Goal: Navigation & Orientation: Find specific page/section

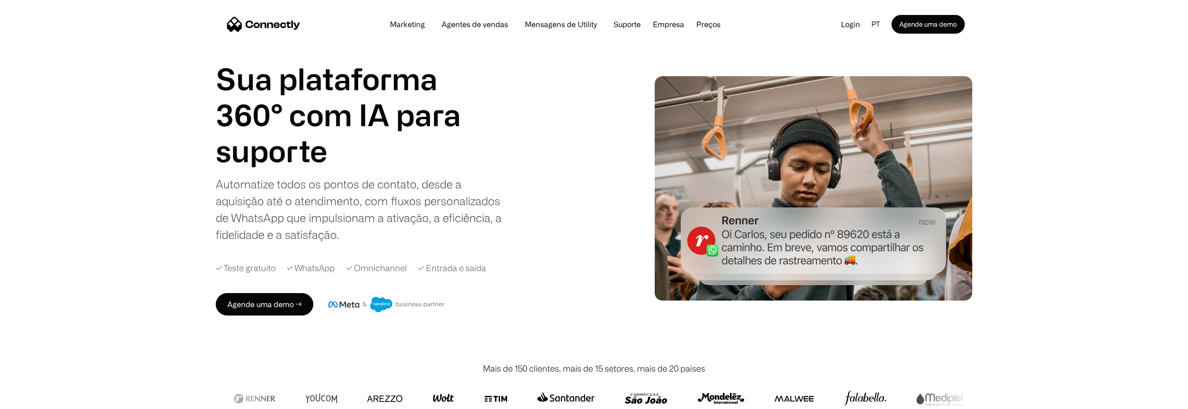
scroll to position [27, 0]
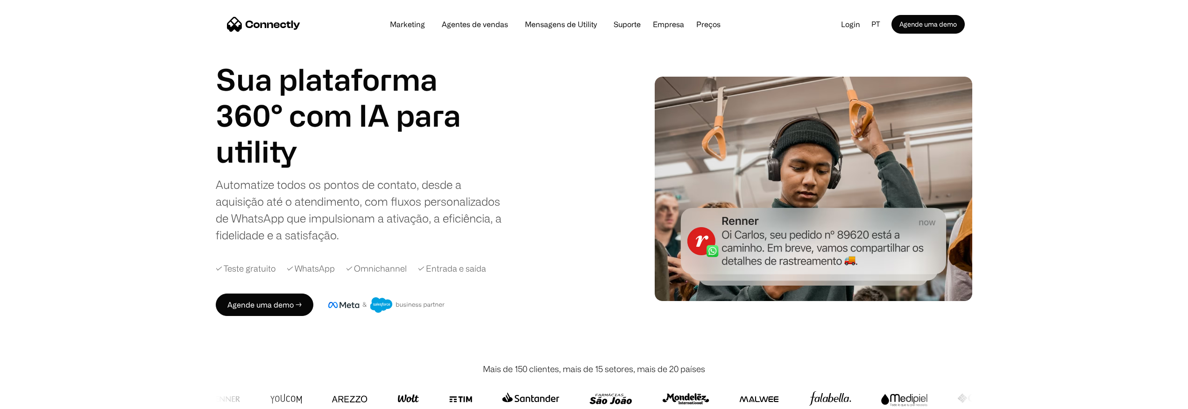
click at [251, 146] on h1 "utility" at bounding box center [356, 151] width 280 height 36
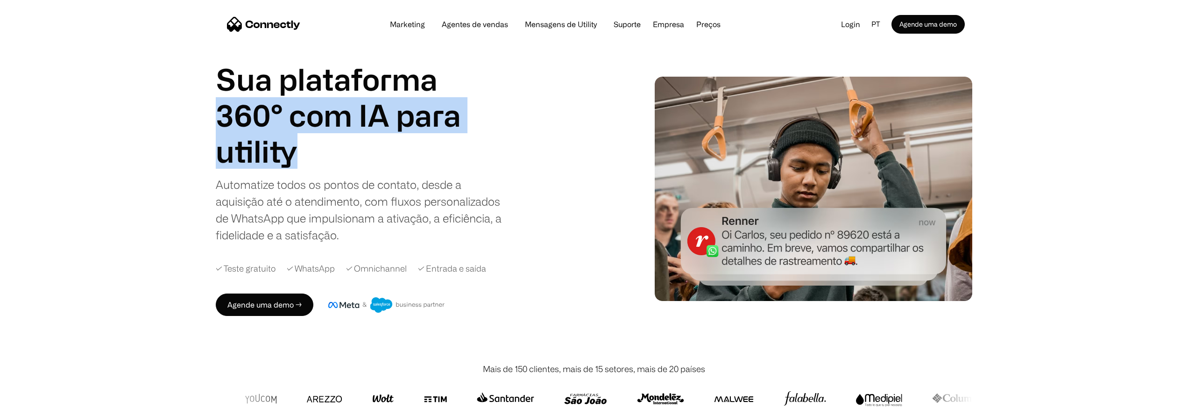
drag, startPoint x: 291, startPoint y: 156, endPoint x: 189, endPoint y: 115, distance: 109.6
click at [187, 115] on div "Sua plataforma 360° com IA para agentes de vendas suporte utility agentes de ve…" at bounding box center [594, 188] width 1188 height 348
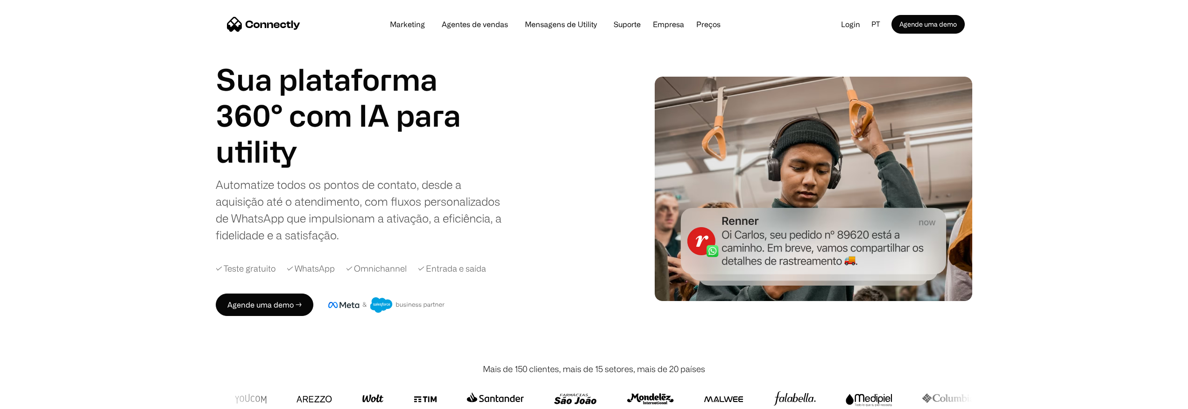
click at [224, 97] on h1 "Sua plataforma 360° com IA para" at bounding box center [356, 97] width 280 height 72
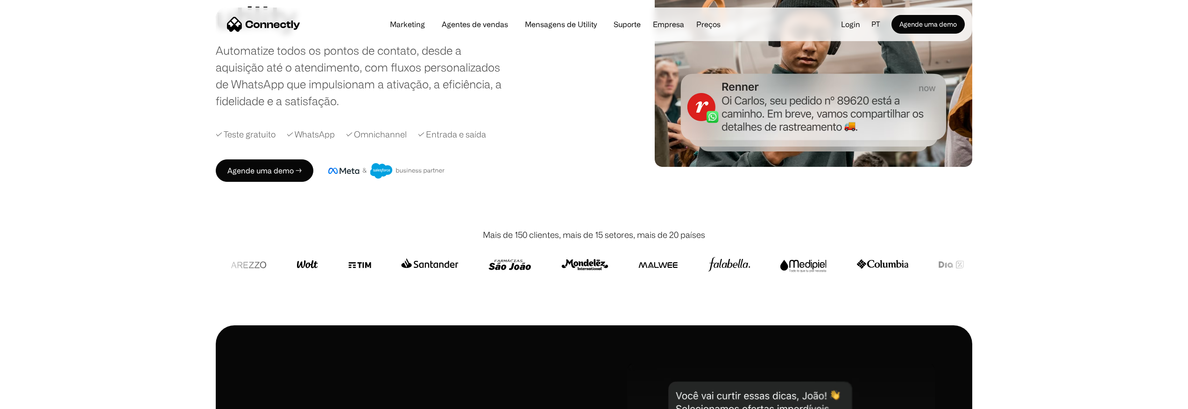
scroll to position [0, 0]
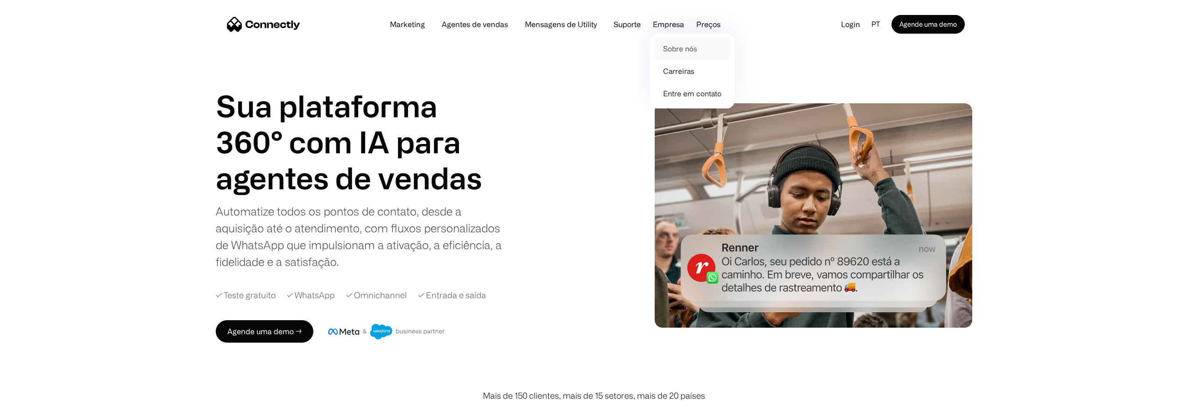
click at [680, 42] on link "Sobre nós" at bounding box center [692, 48] width 77 height 22
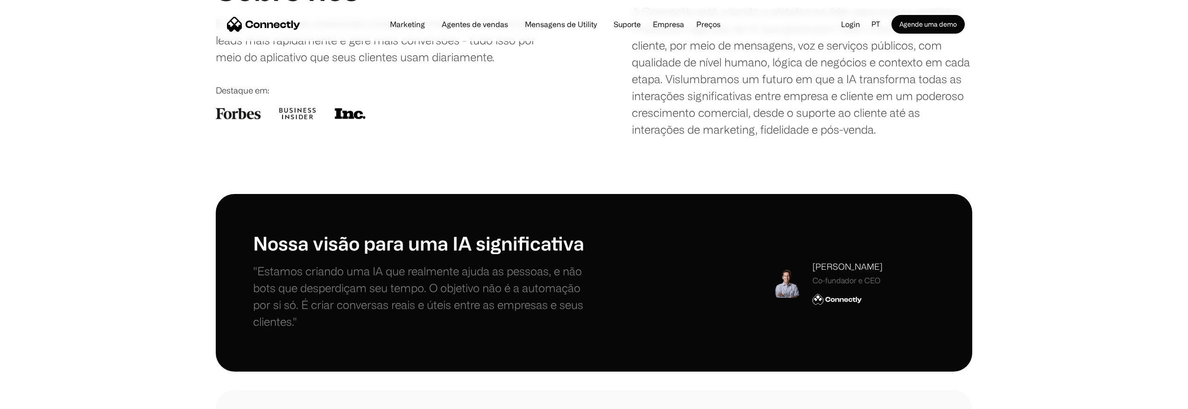
scroll to position [141, 0]
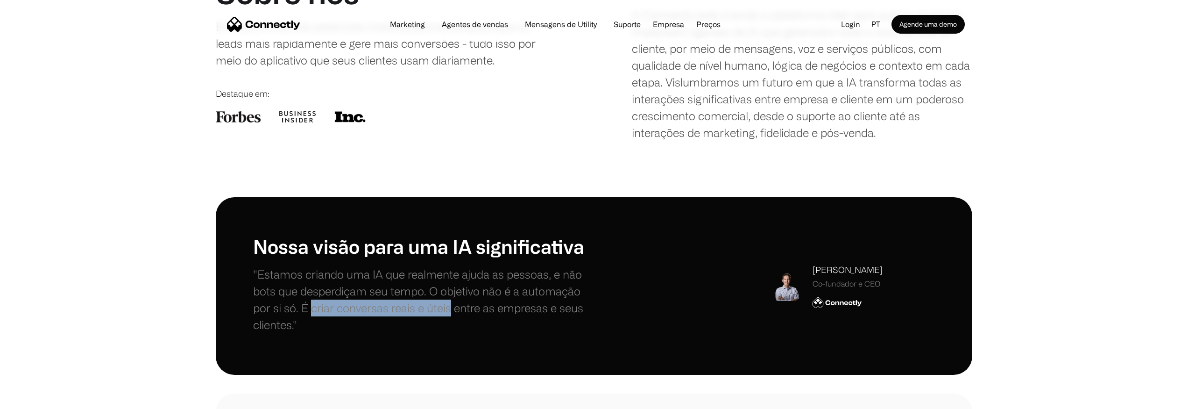
drag, startPoint x: 312, startPoint y: 307, endPoint x: 449, endPoint y: 305, distance: 137.3
click at [449, 305] on p ""Estamos criando uma IA que realmente ajuda as pessoas, e não bots que desperdi…" at bounding box center [423, 299] width 341 height 67
copy p "criar conversas reais e úteis"
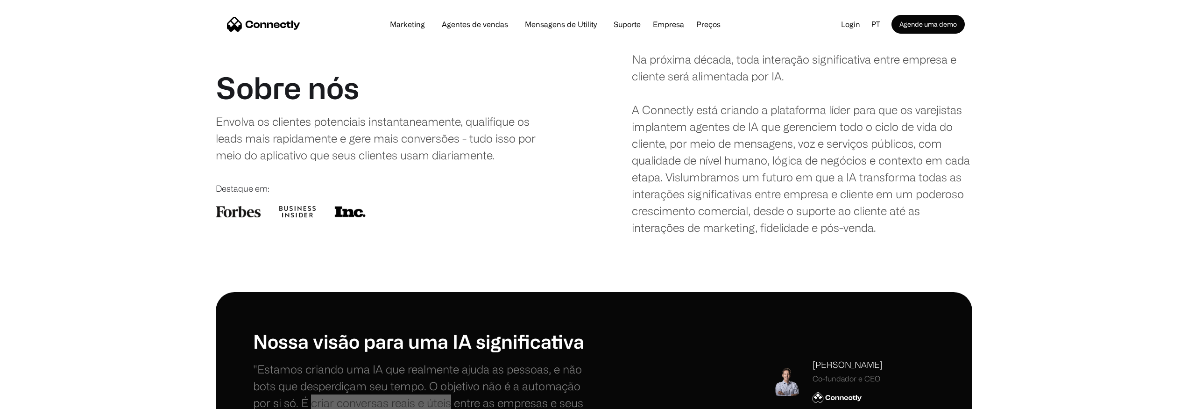
scroll to position [40, 0]
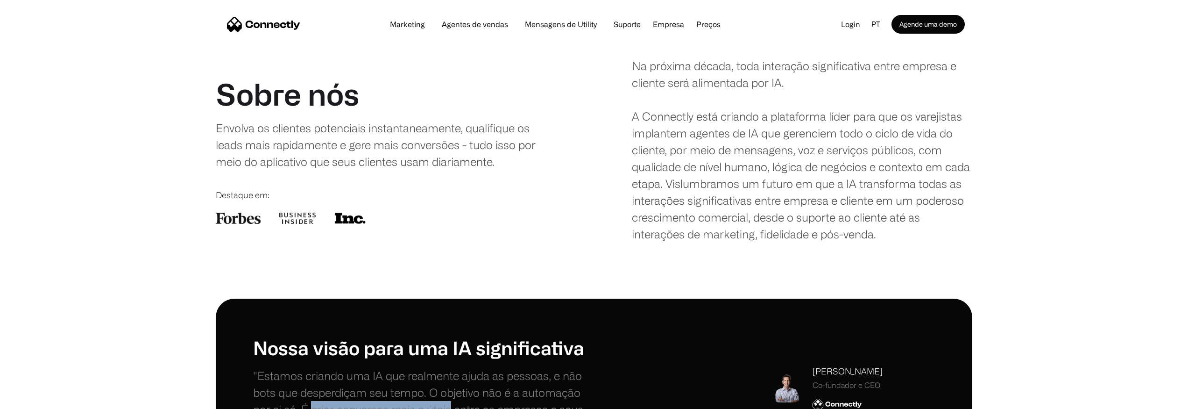
click at [285, 25] on img "home" at bounding box center [263, 24] width 73 height 15
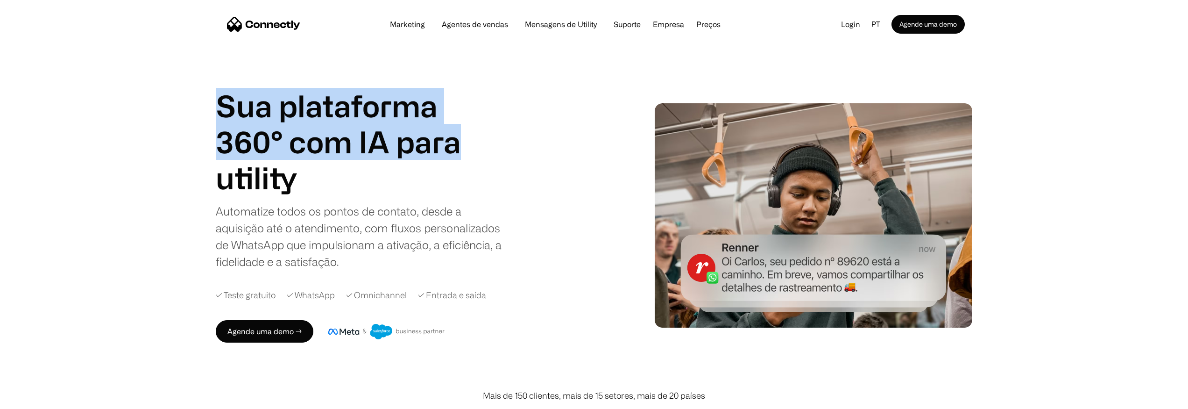
drag, startPoint x: 217, startPoint y: 102, endPoint x: 481, endPoint y: 152, distance: 268.7
click at [481, 152] on div "Sua plataforma 360° com IA para agentes de vendas suporte utility agentes de ve…" at bounding box center [594, 215] width 1188 height 348
copy h1 "Sua plataforma 360° com IA para"
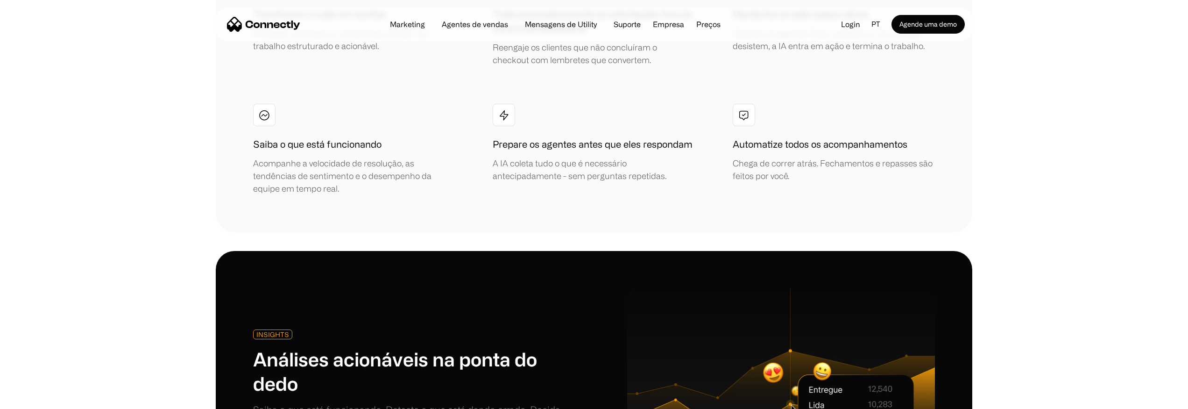
scroll to position [2261, 0]
